Goal: Transaction & Acquisition: Purchase product/service

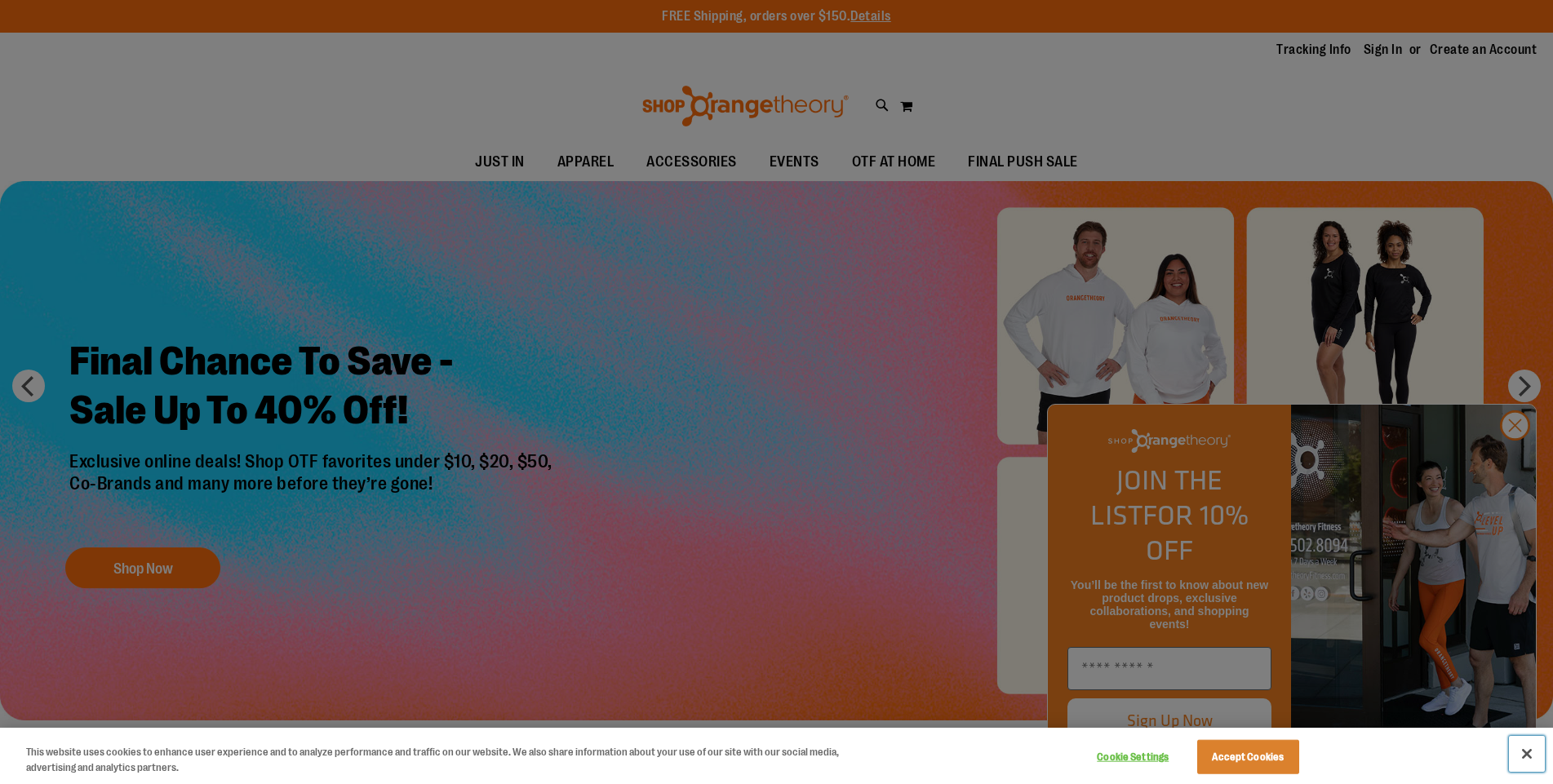
click at [1523, 752] on button "Close" at bounding box center [1527, 754] width 36 height 36
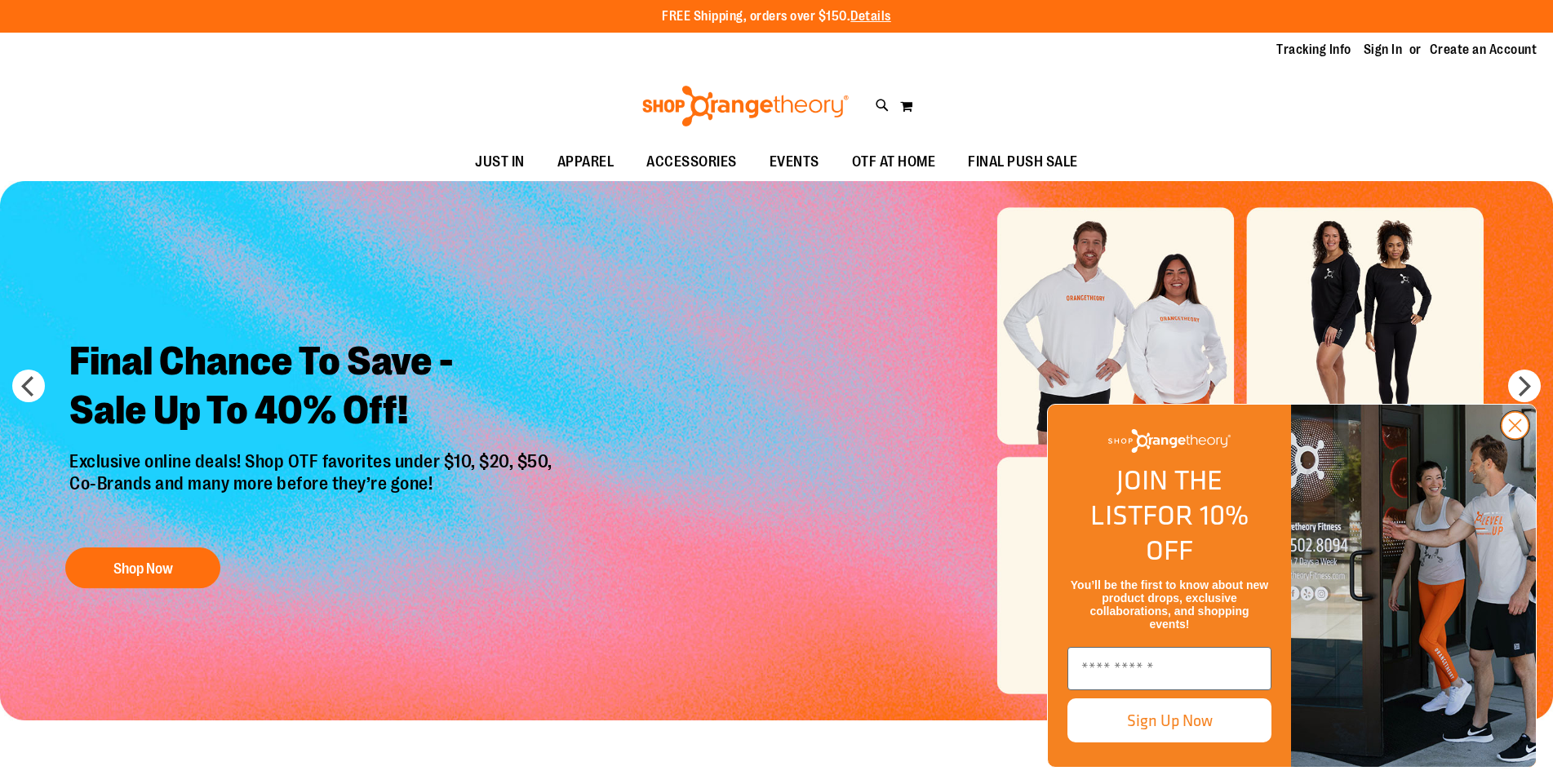
click at [1519, 439] on circle "Close dialog" at bounding box center [1515, 426] width 27 height 27
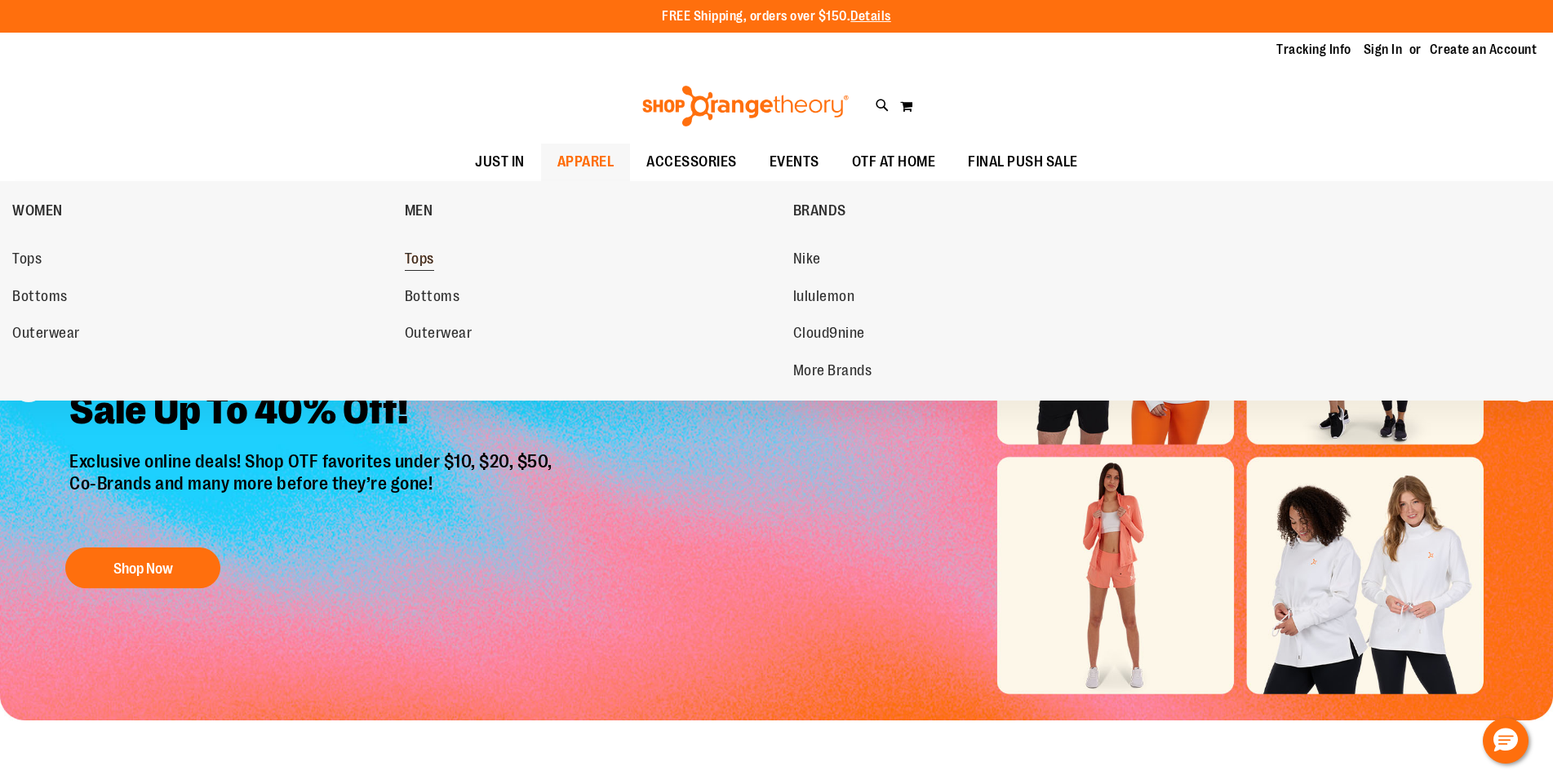
click at [419, 255] on span "Tops" at bounding box center [419, 260] width 29 height 20
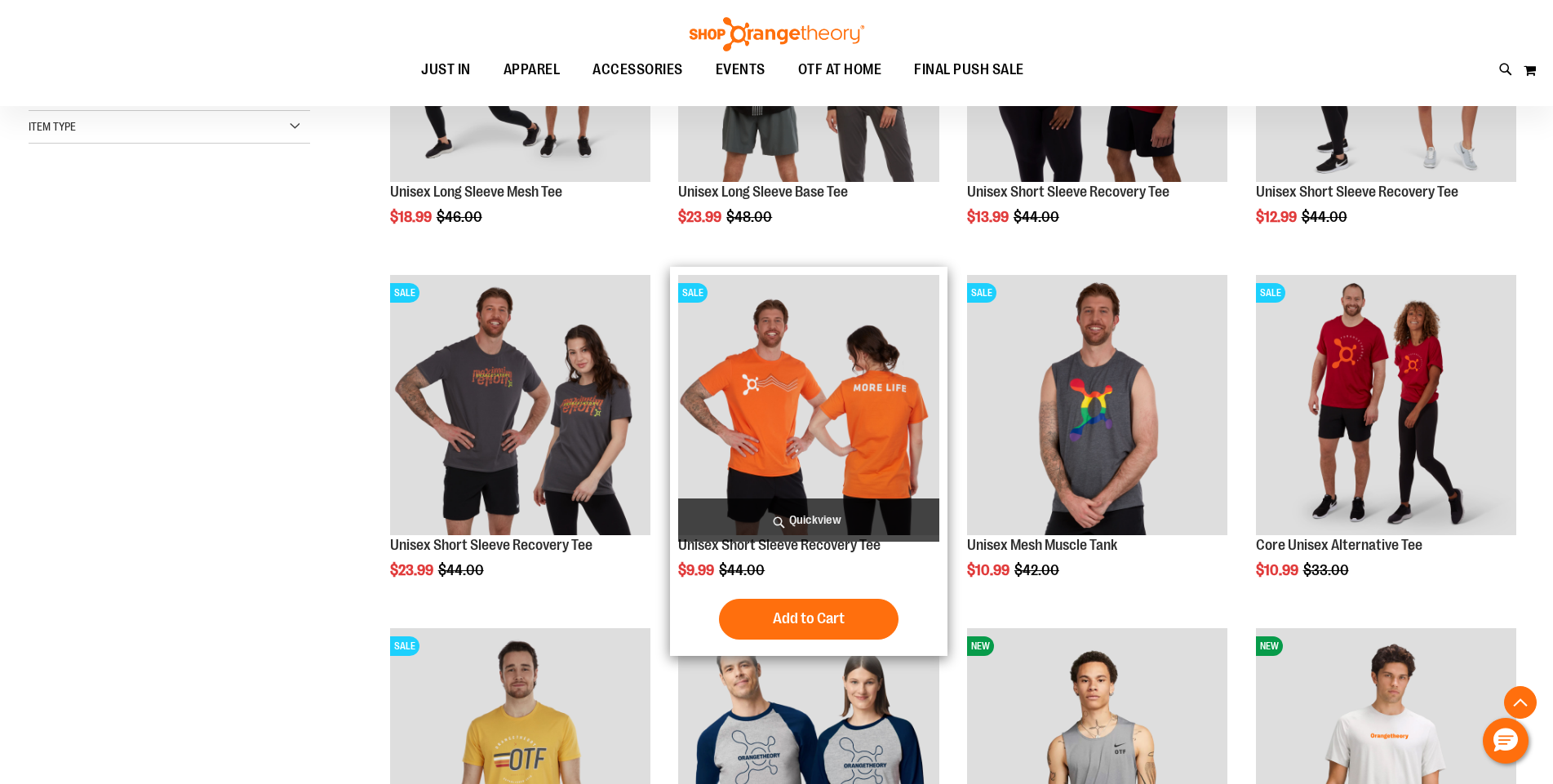
scroll to position [488, 0]
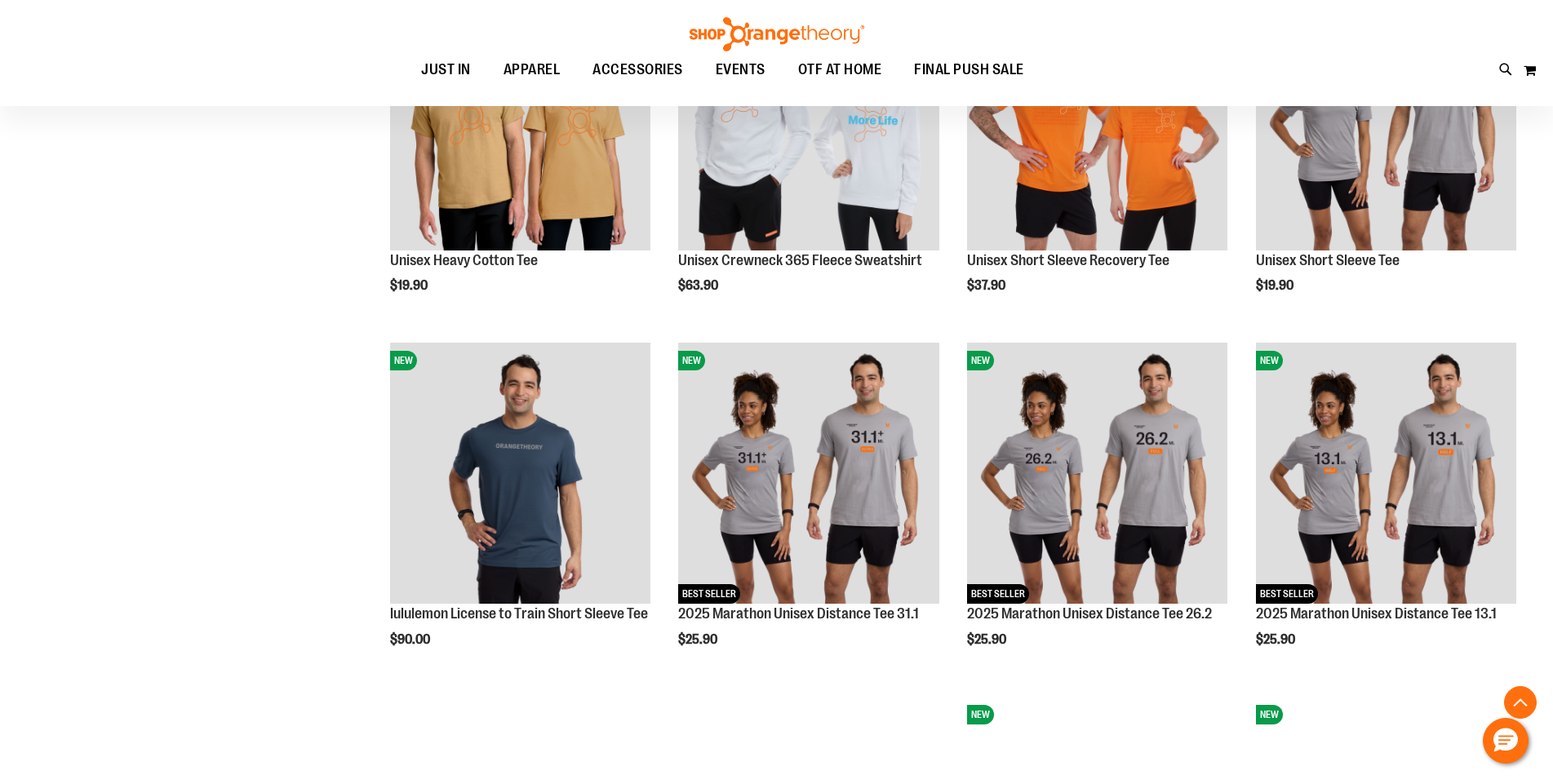
scroll to position [1468, 0]
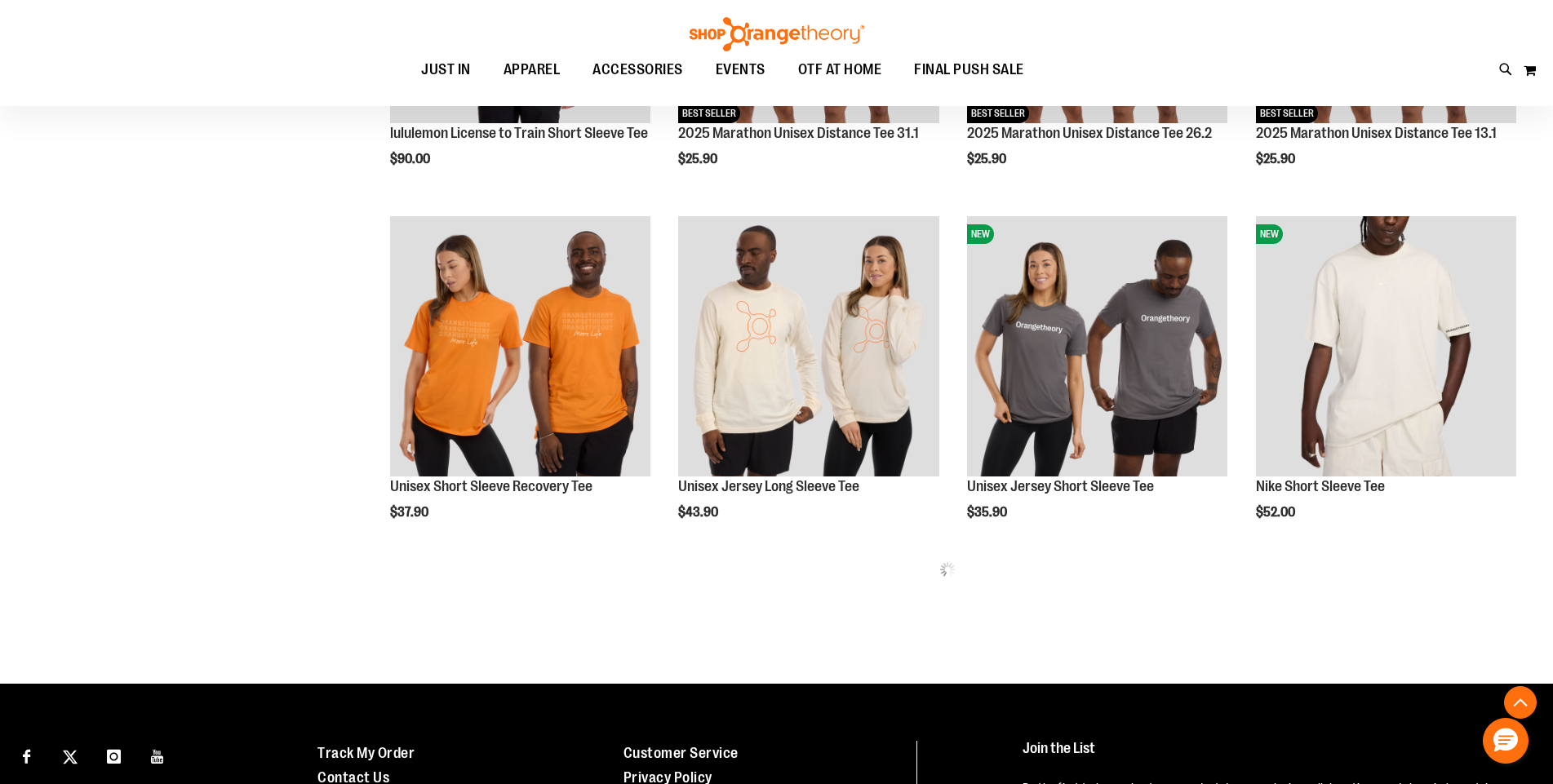
scroll to position [1681, 0]
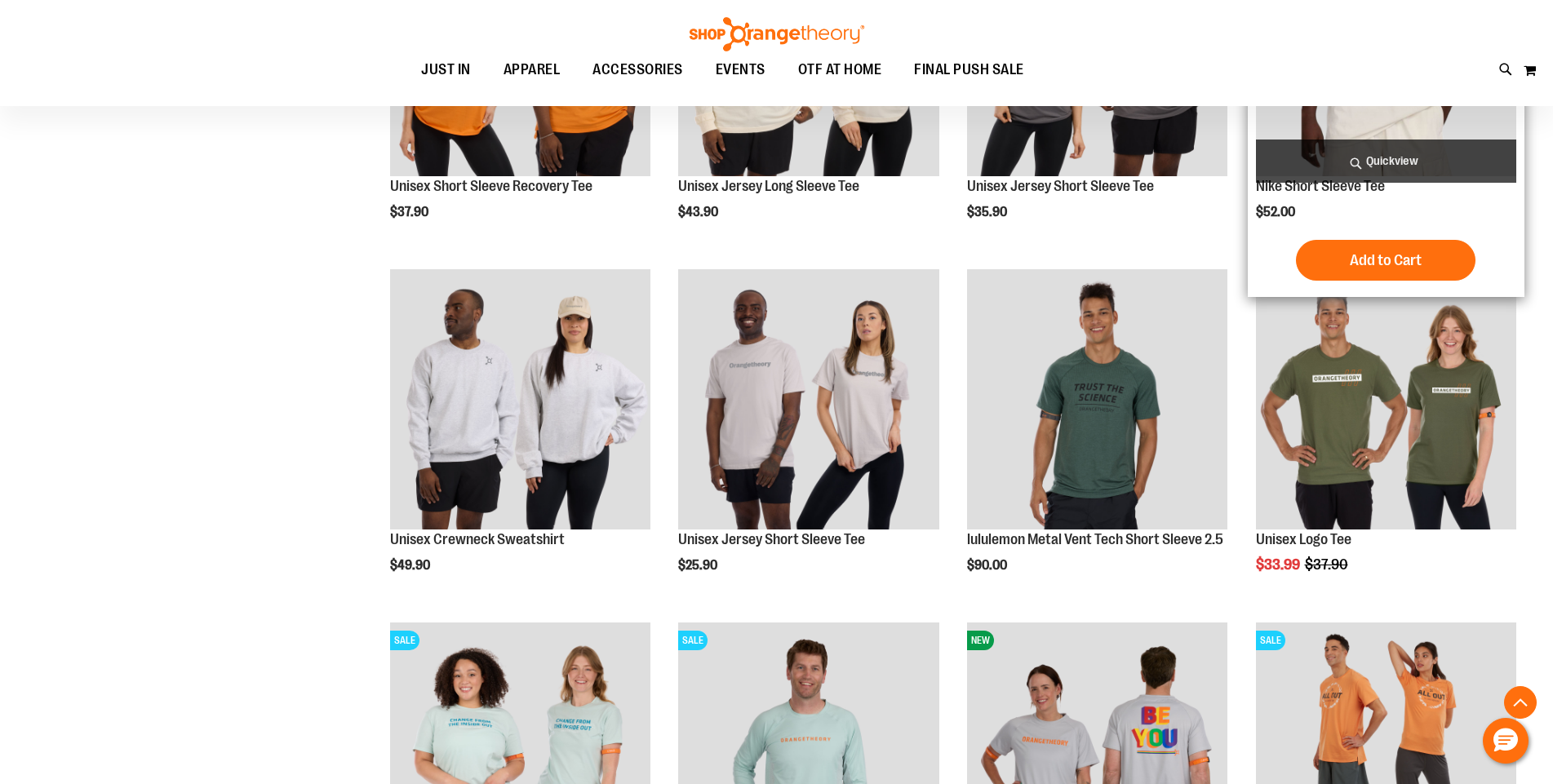
scroll to position [2252, 0]
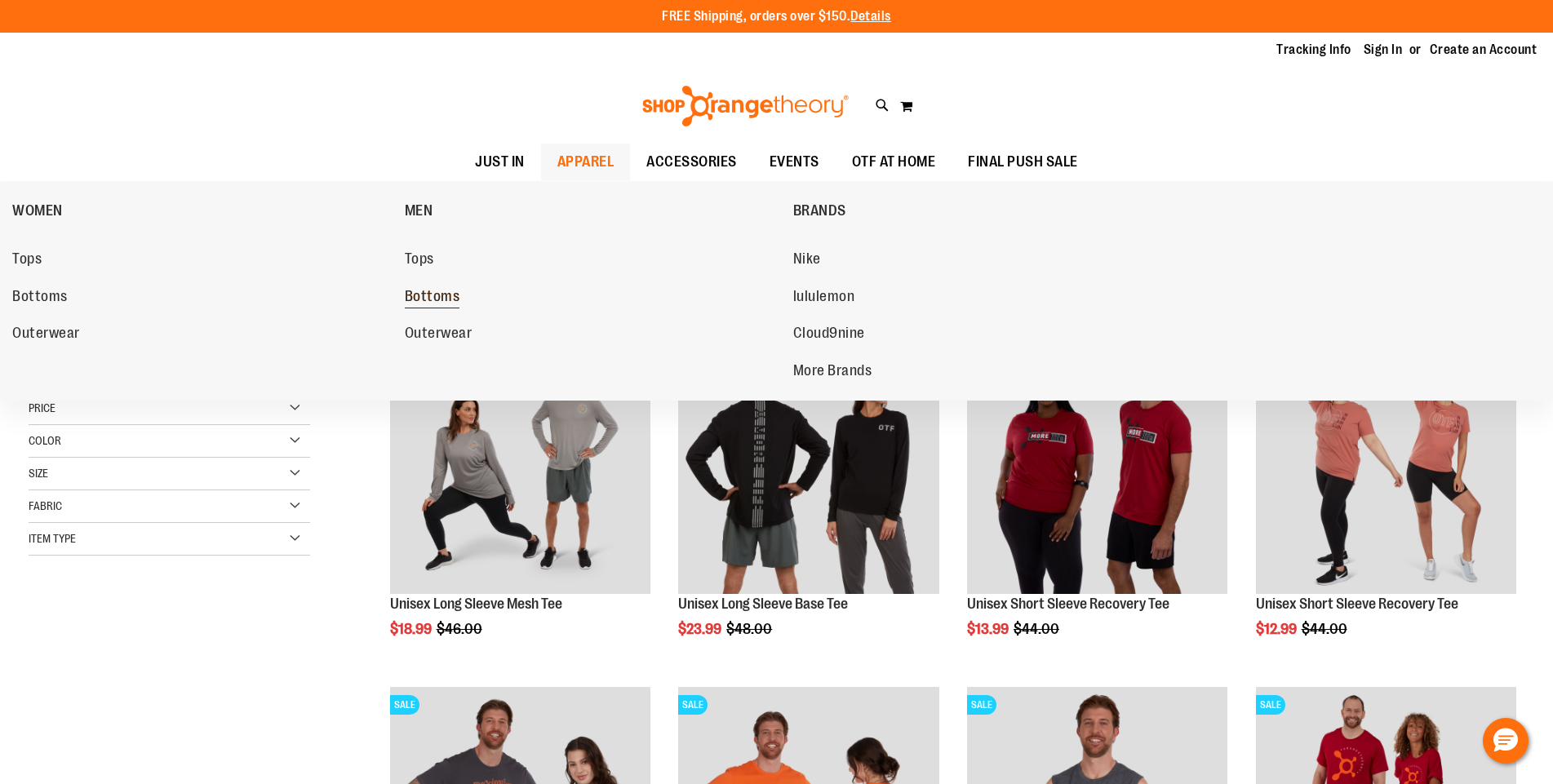
click at [443, 296] on span "Bottoms" at bounding box center [432, 297] width 55 height 20
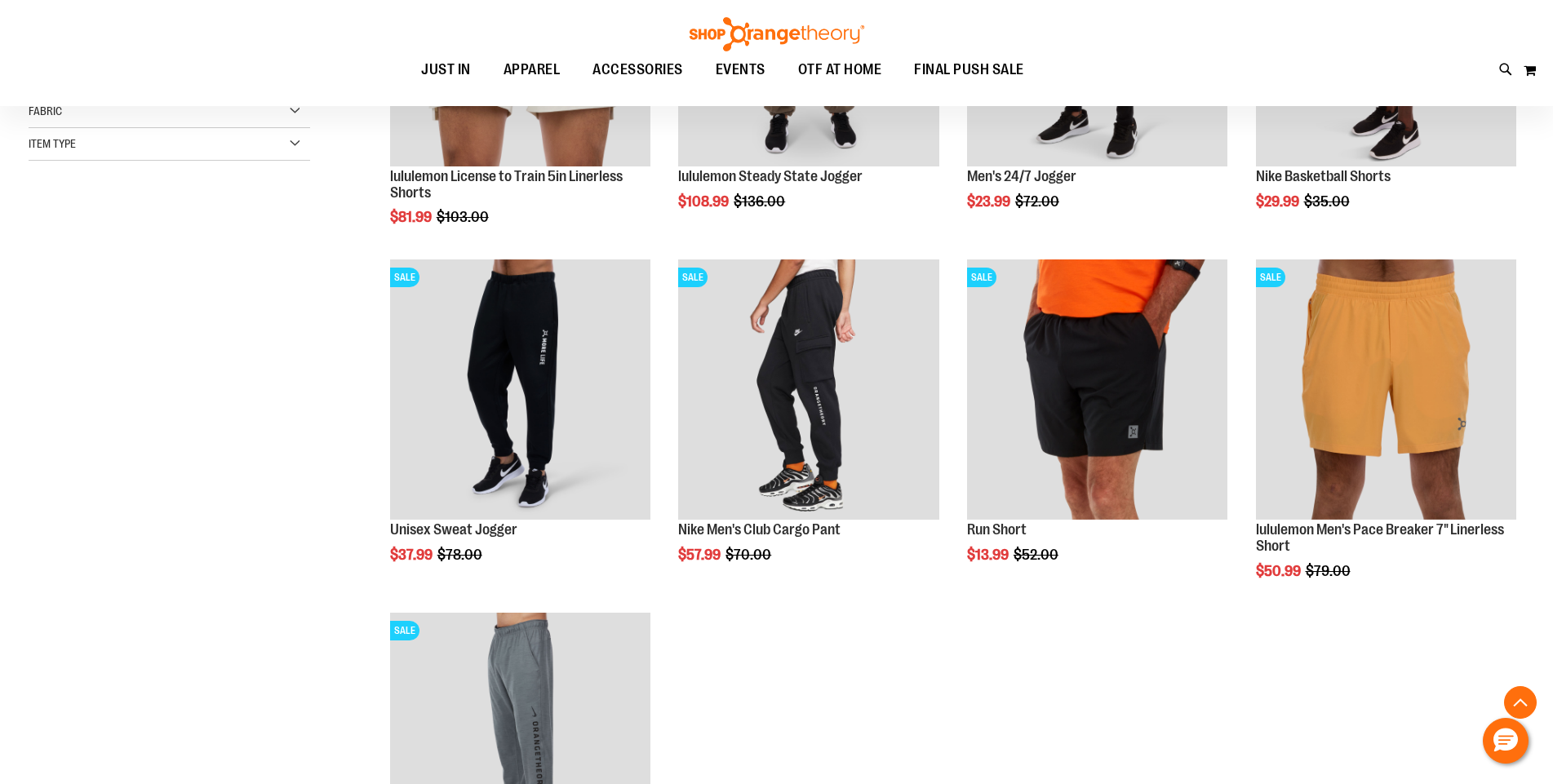
scroll to position [407, 0]
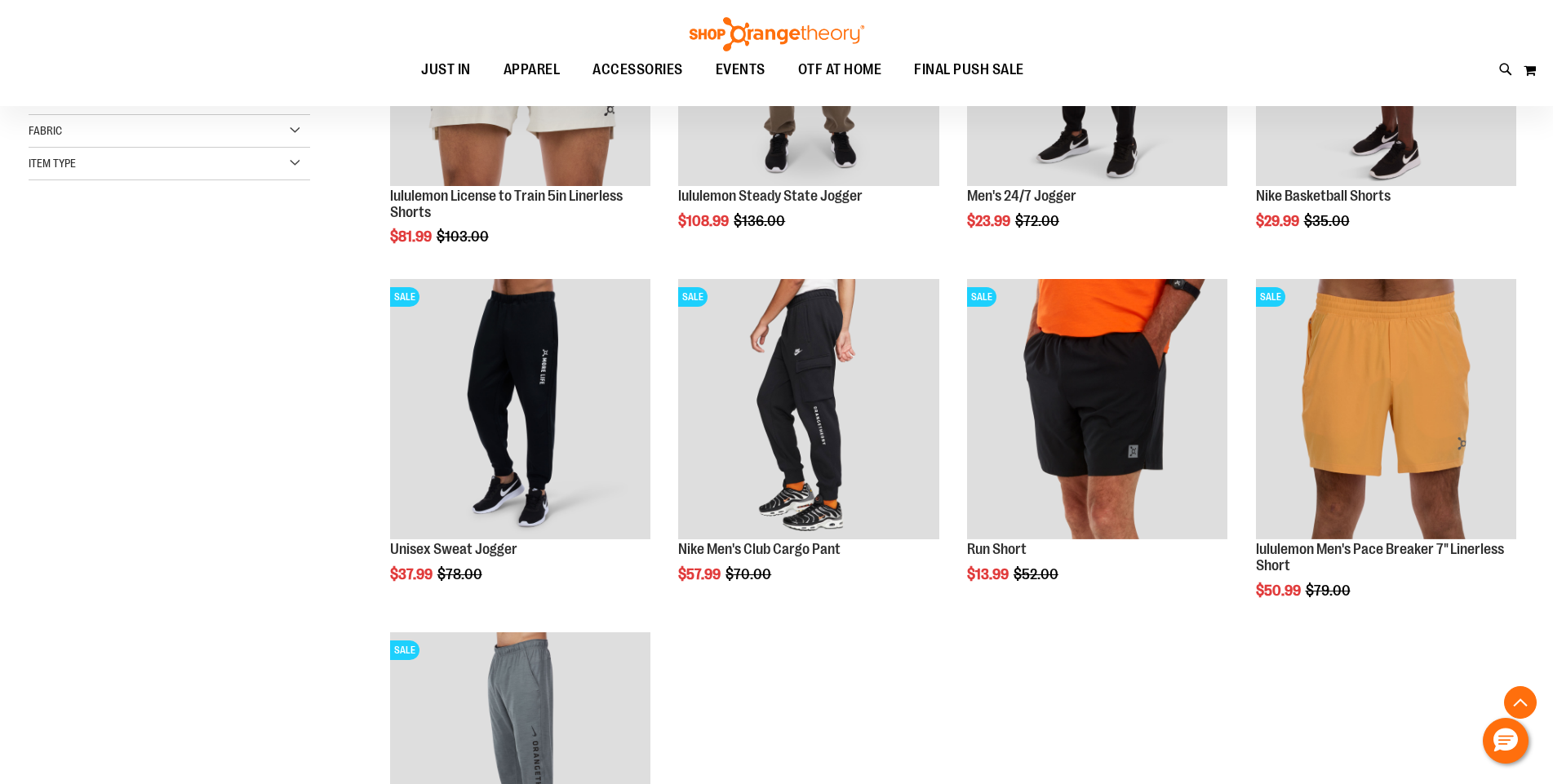
click at [1191, 687] on ol "SALE lululemon License to Train 5in Linerless Shorts $81.99 Regular Price $103.…" at bounding box center [948, 447] width 1154 height 1061
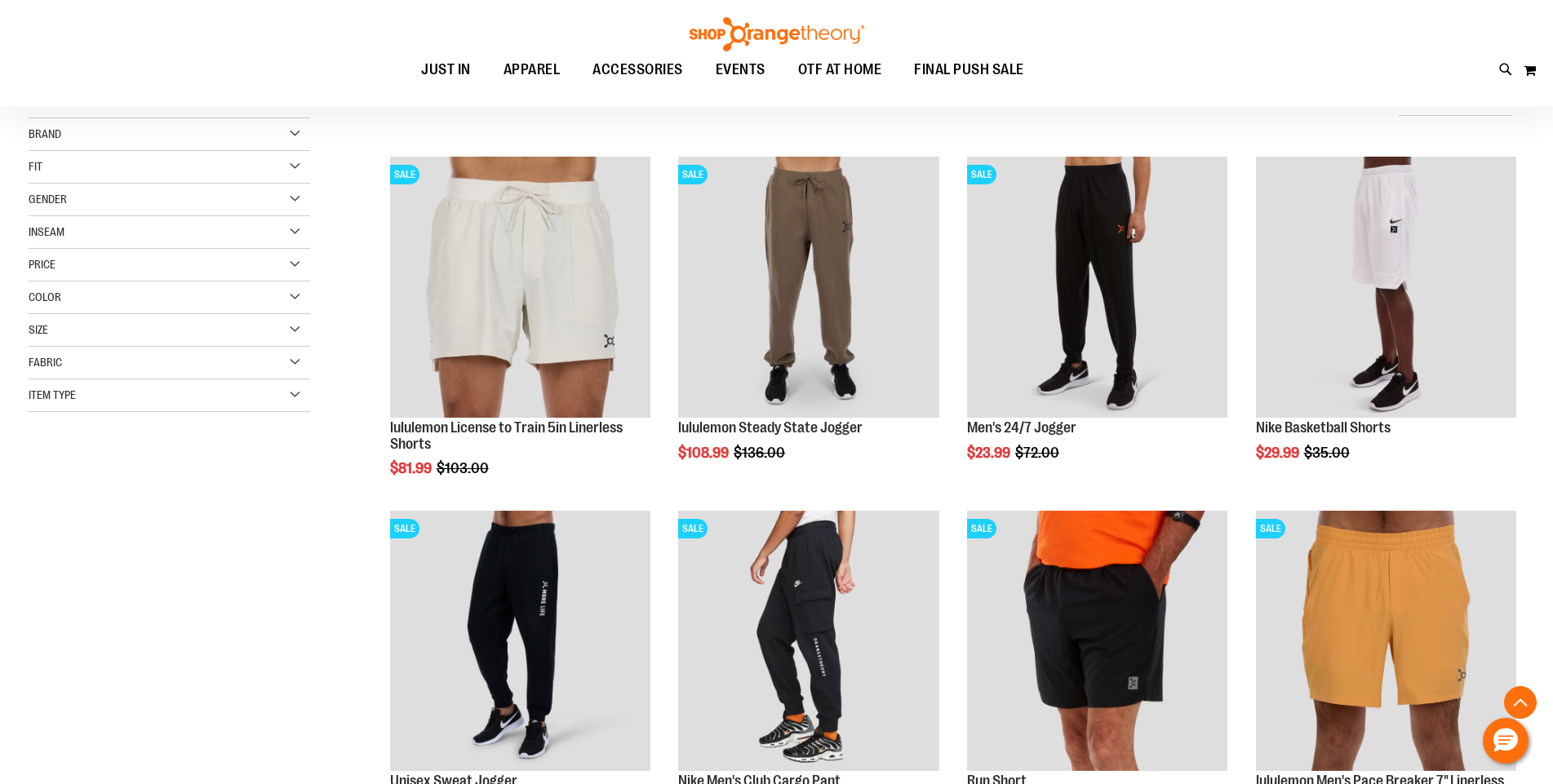
scroll to position [0, 0]
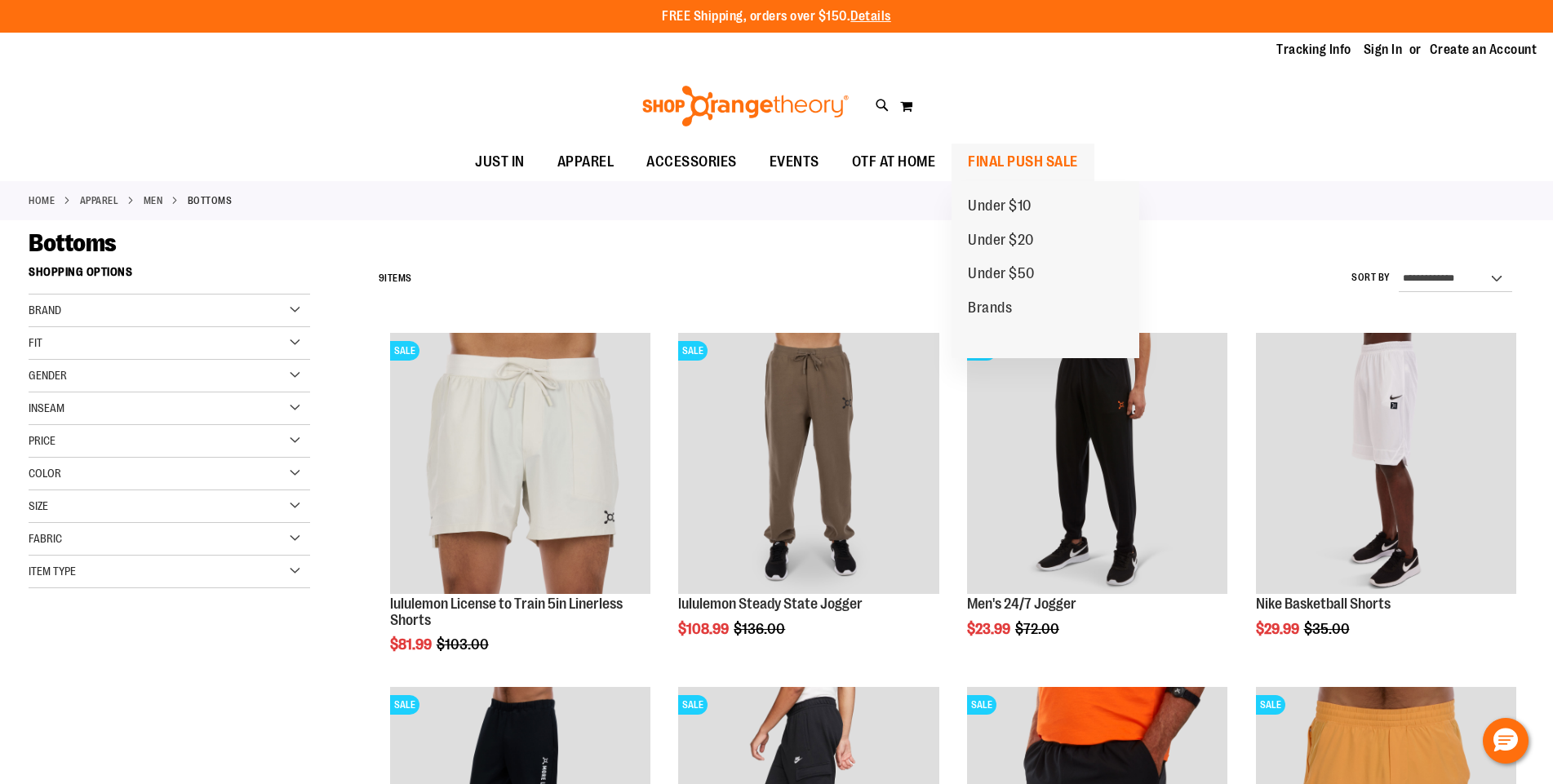
click at [1004, 159] on span "FINAL PUSH SALE" at bounding box center [1023, 162] width 110 height 37
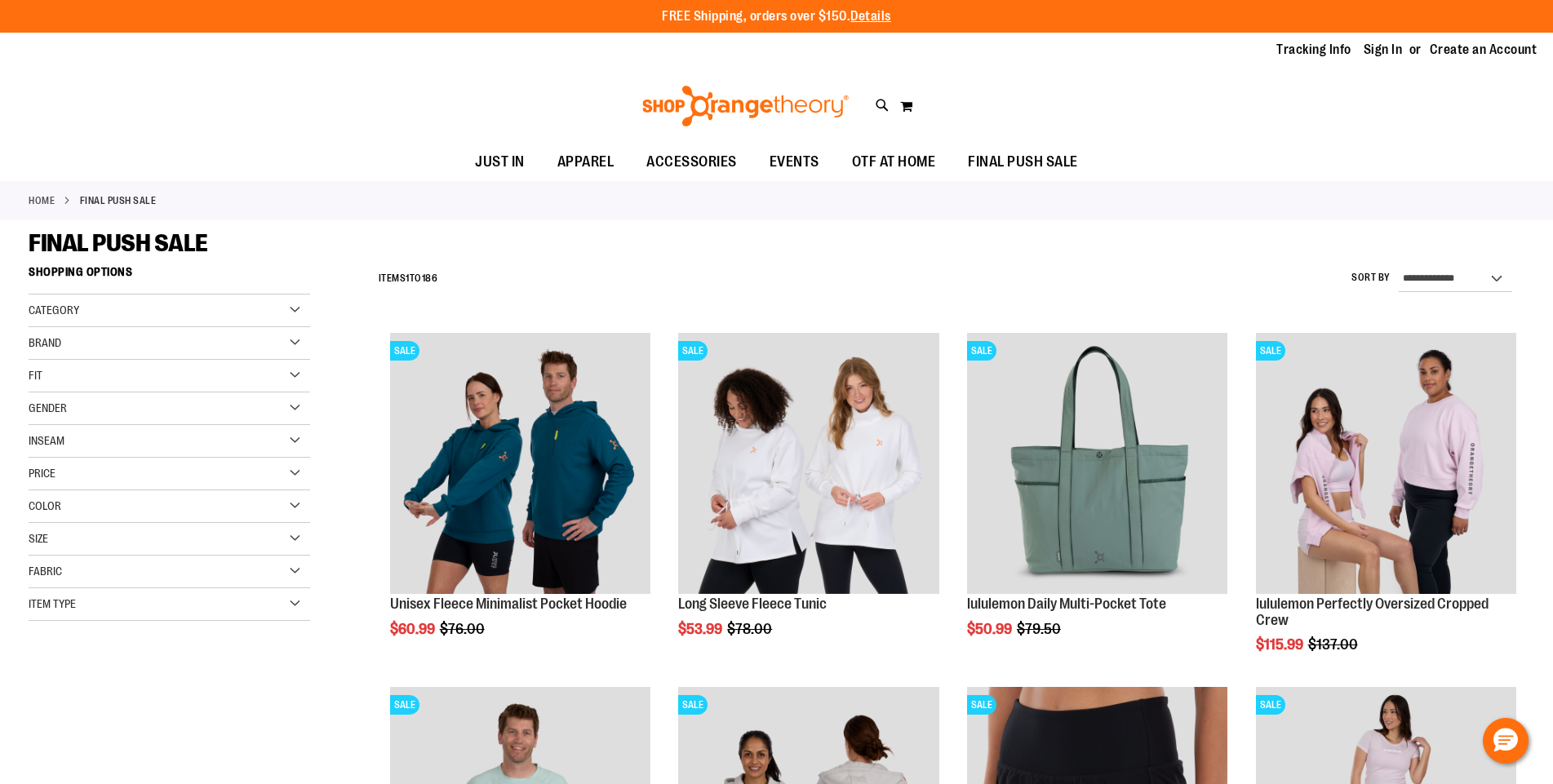
click at [274, 406] on div "Gender" at bounding box center [169, 409] width 281 height 32
click at [96, 444] on link "Men 11 items" at bounding box center [160, 442] width 270 height 17
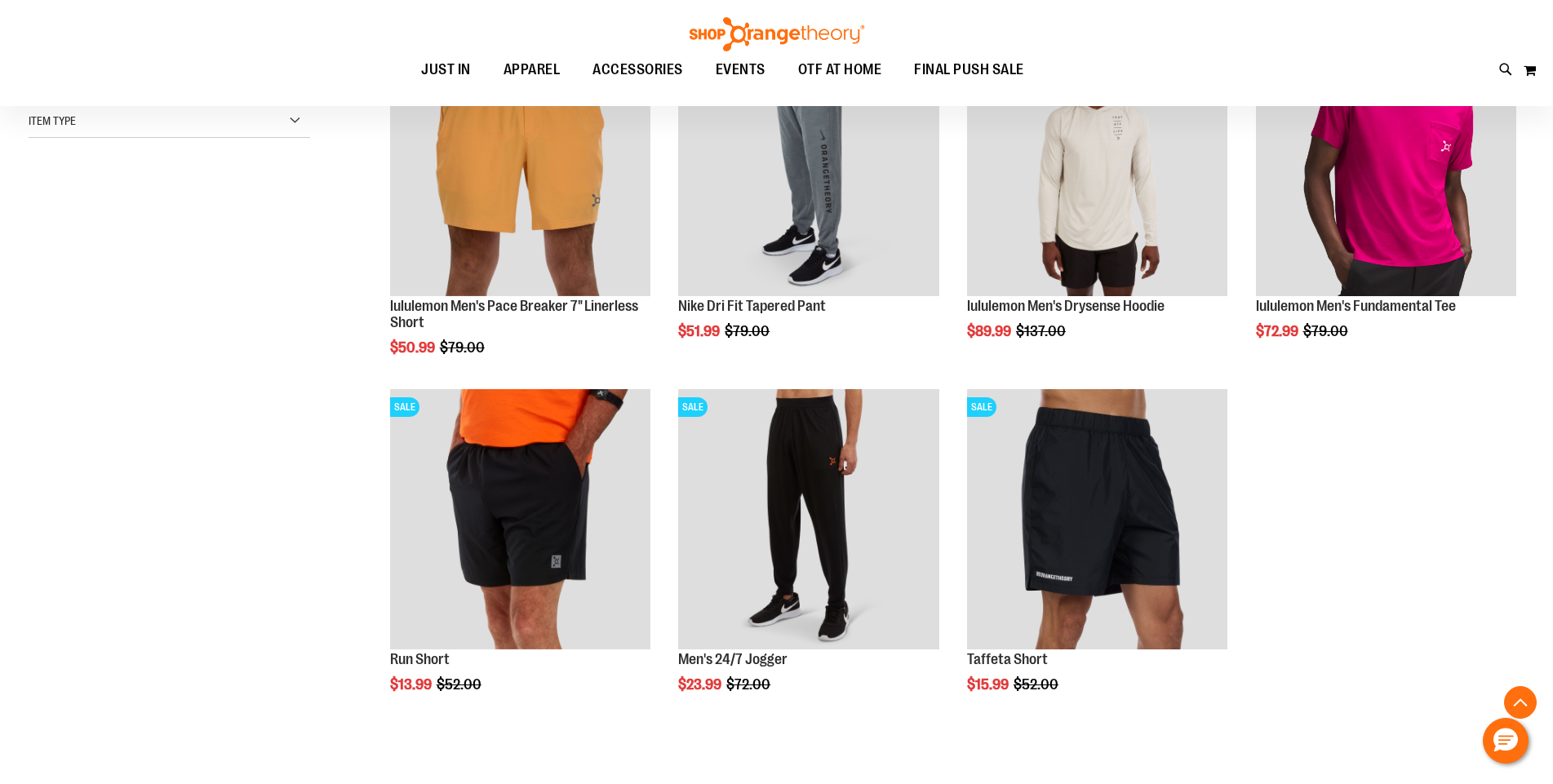
scroll to position [747, 0]
